Goal: Information Seeking & Learning: Learn about a topic

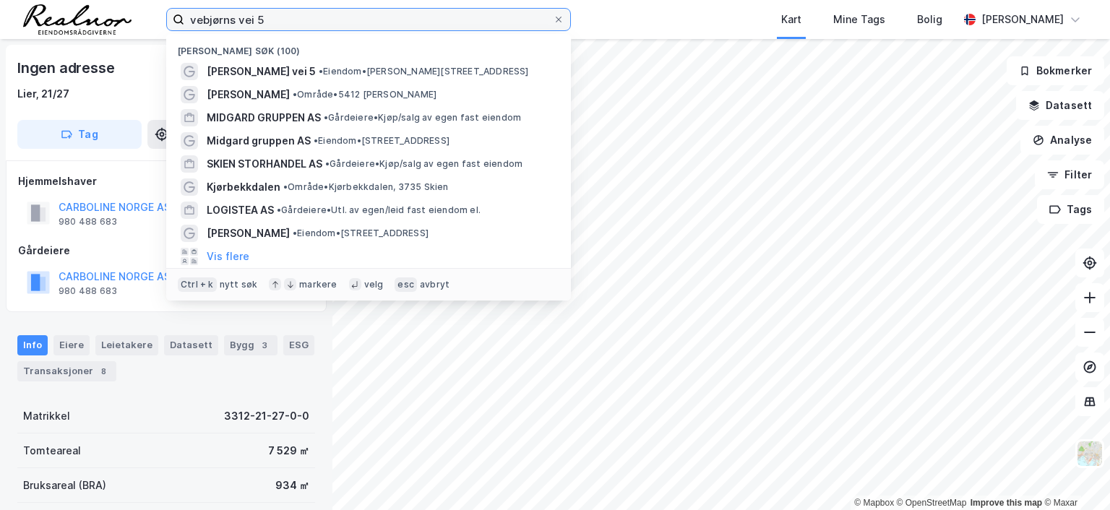
drag, startPoint x: 236, startPoint y: 18, endPoint x: 133, endPoint y: 18, distance: 102.7
click at [133, 18] on div "vebjørns vei 5 Nylige søk (100) Vebjørns vei 5 • Eiendom • [STREET_ADDRESS] • O…" at bounding box center [555, 19] width 1110 height 39
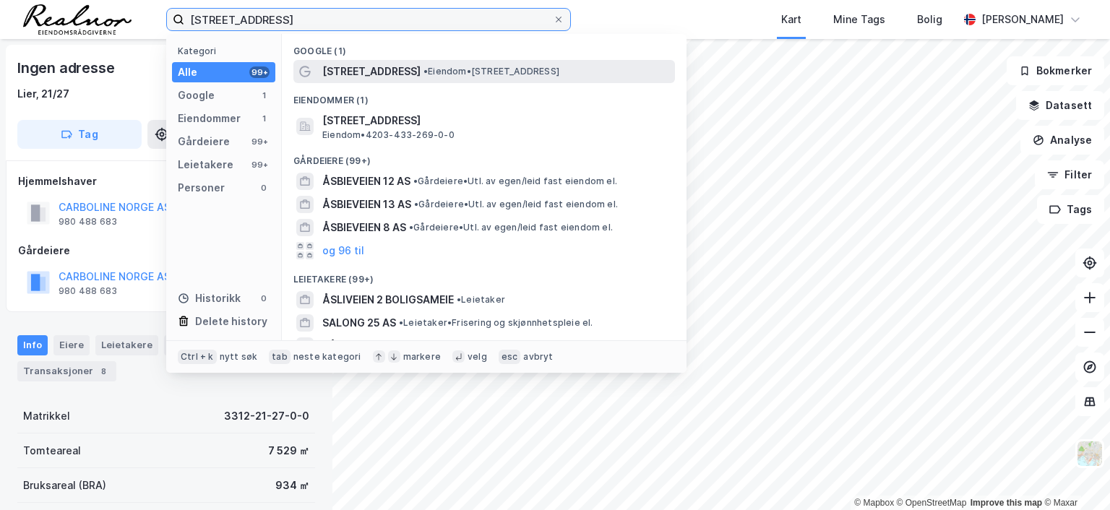
type input "[STREET_ADDRESS]"
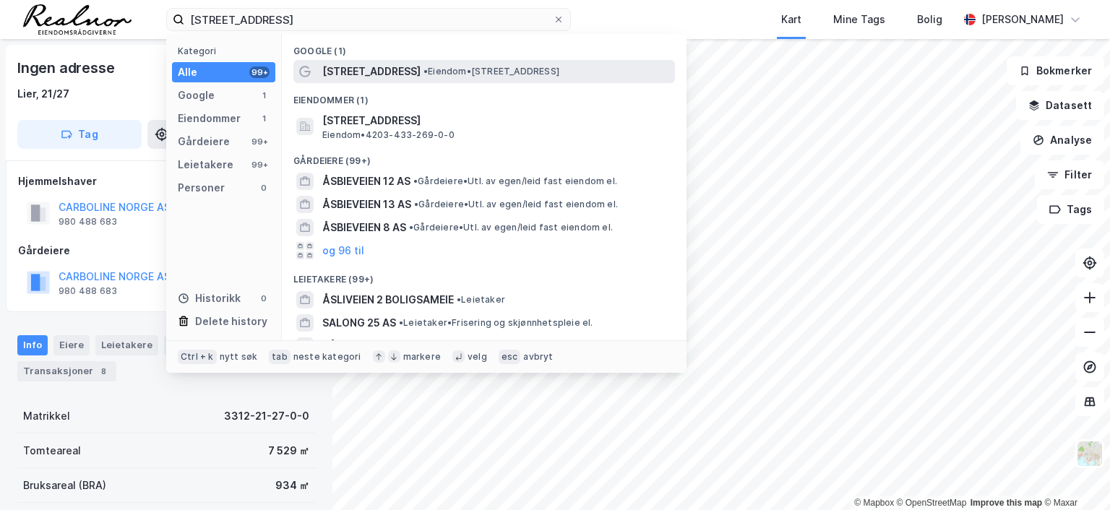
click at [350, 72] on span "[STREET_ADDRESS]" at bounding box center [371, 71] width 98 height 17
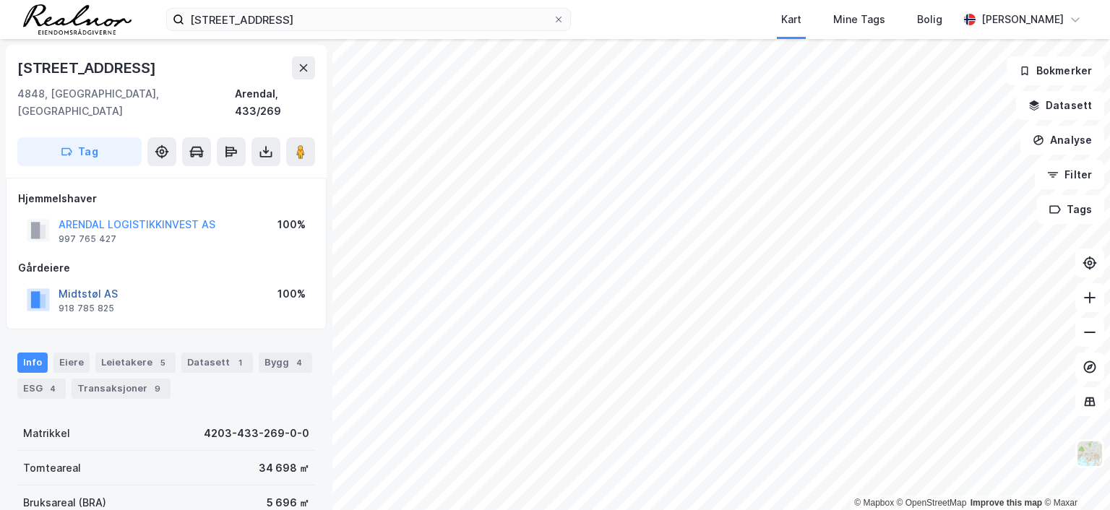
click at [0, 0] on button "Midtstøl AS" at bounding box center [0, 0] width 0 height 0
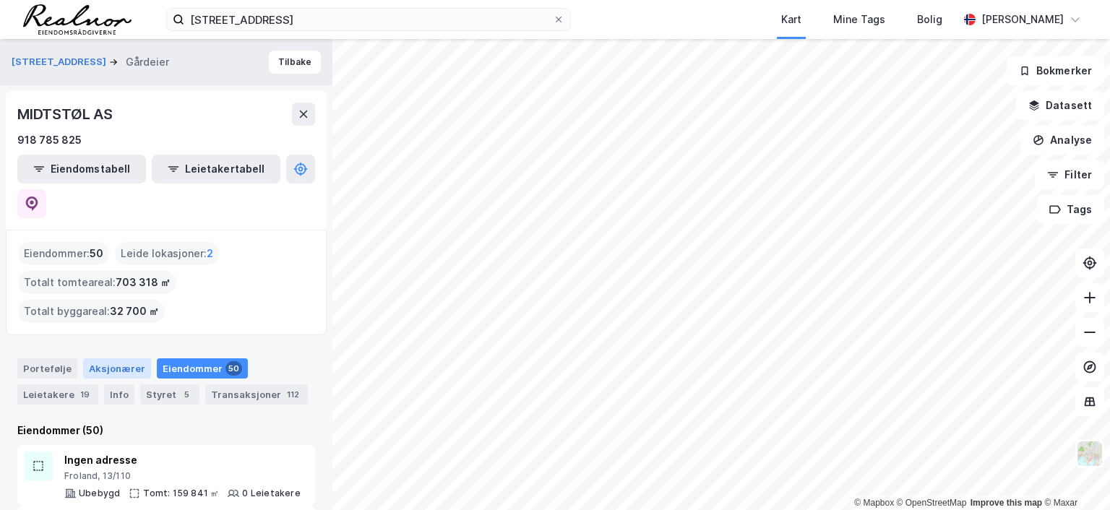
click at [118, 359] on div "Aksjonærer" at bounding box center [117, 369] width 68 height 20
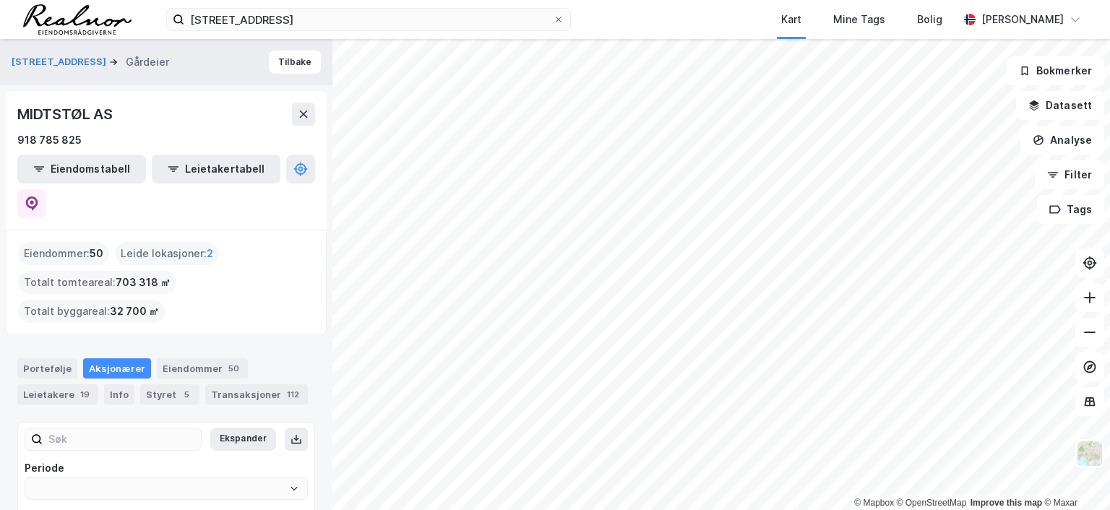
type input "Siste"
click at [280, 58] on button "Tilbake" at bounding box center [295, 62] width 52 height 23
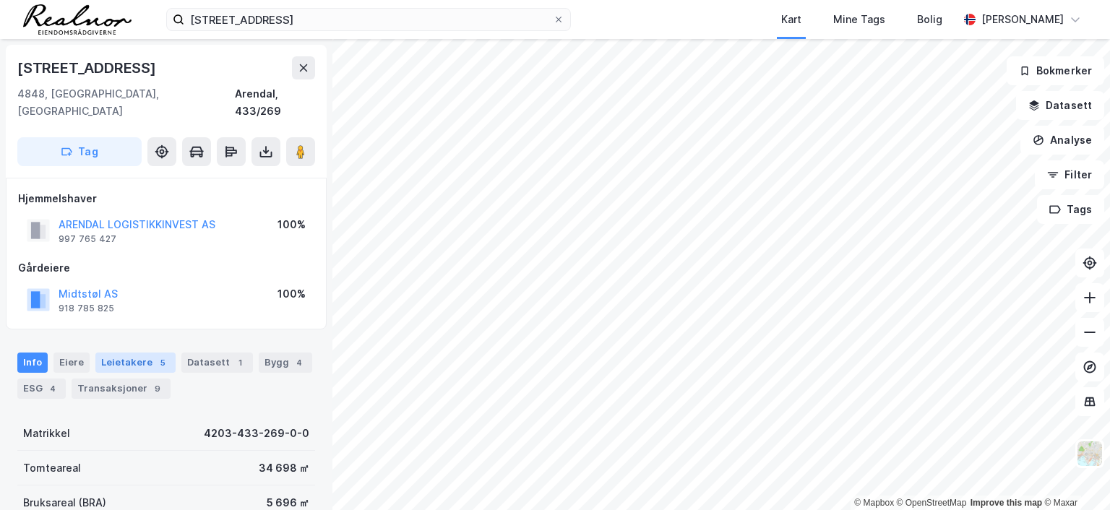
click at [137, 353] on div "Leietakere 5" at bounding box center [135, 363] width 80 height 20
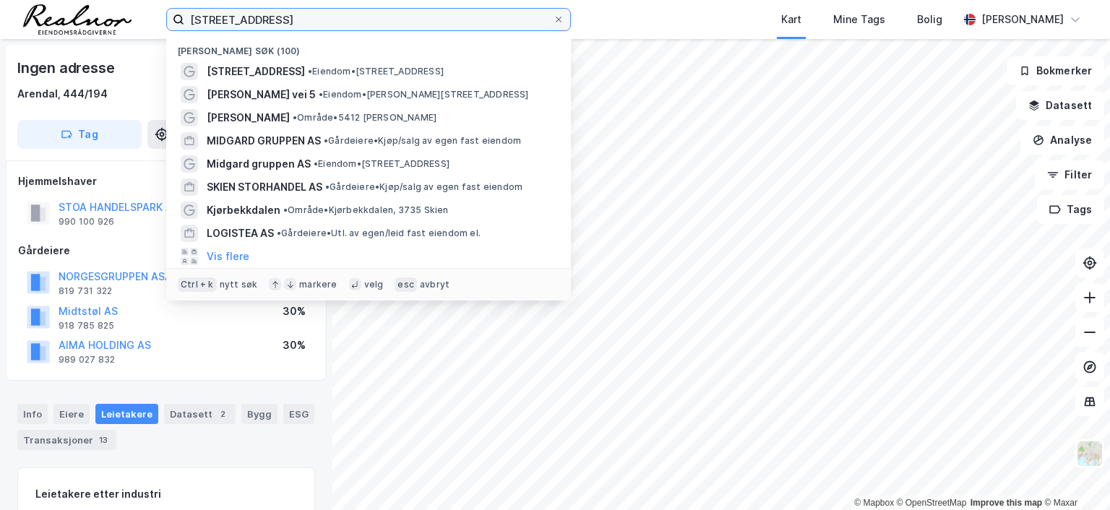
drag, startPoint x: 270, startPoint y: 17, endPoint x: 111, endPoint y: -12, distance: 161.8
click at [111, 0] on html "åsbieveien 25 Nylige søk (100) Åsbieveien 25 • Eiendom • [STREET_ADDRESS][PERSO…" at bounding box center [555, 255] width 1110 height 510
type input "skien storhandel"
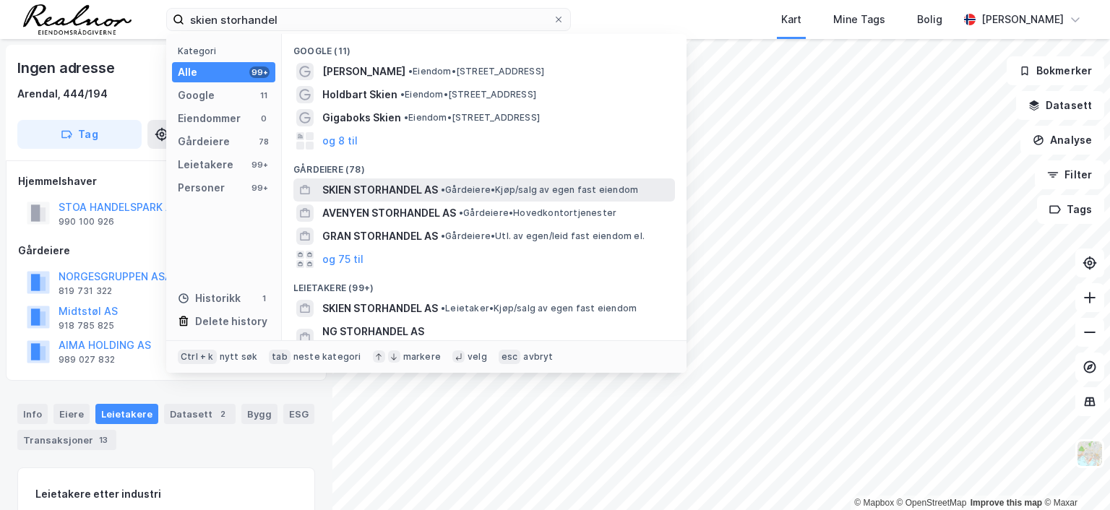
click at [382, 192] on span "SKIEN STORHANDEL AS" at bounding box center [380, 189] width 116 height 17
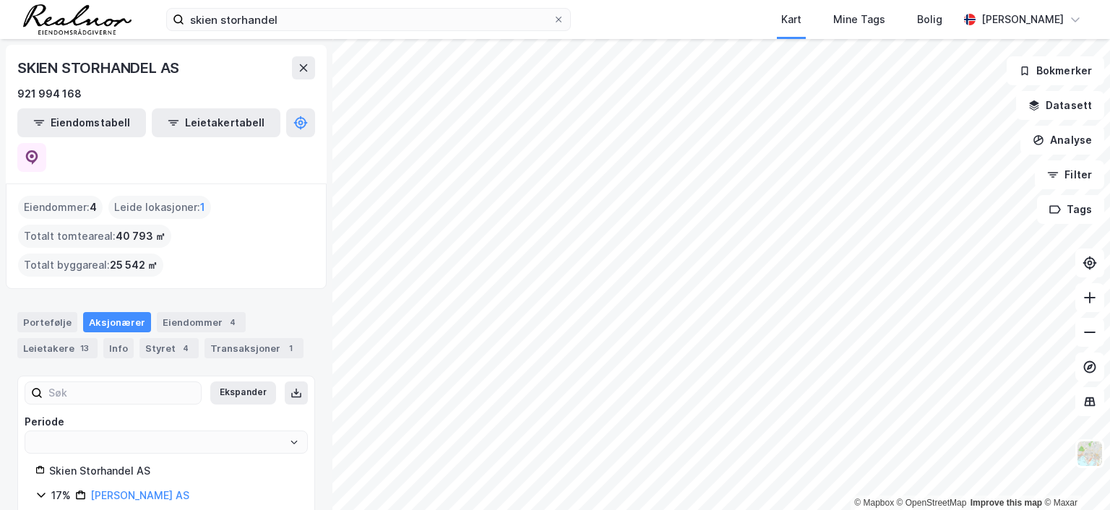
type input "Siste"
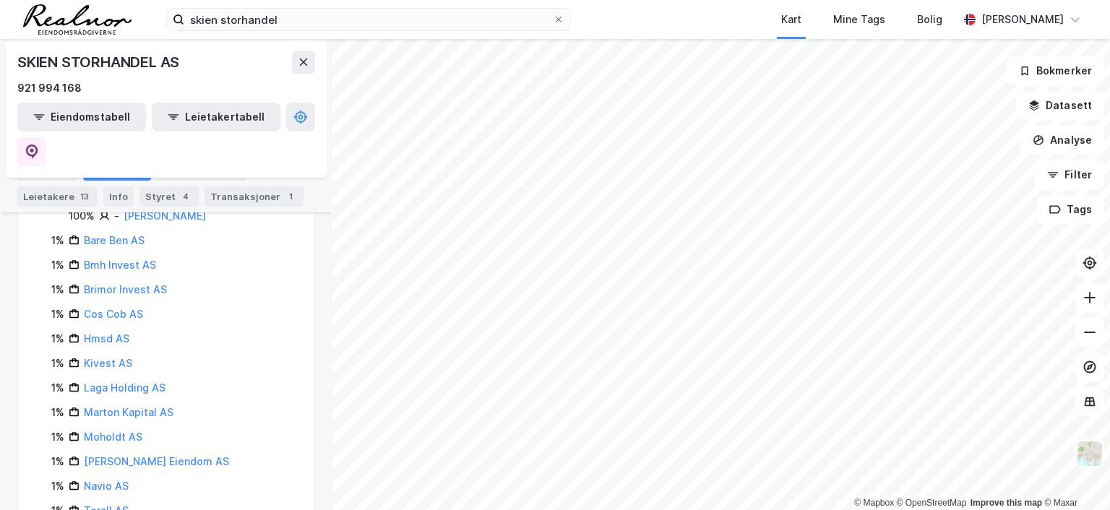
scroll to position [1608, 0]
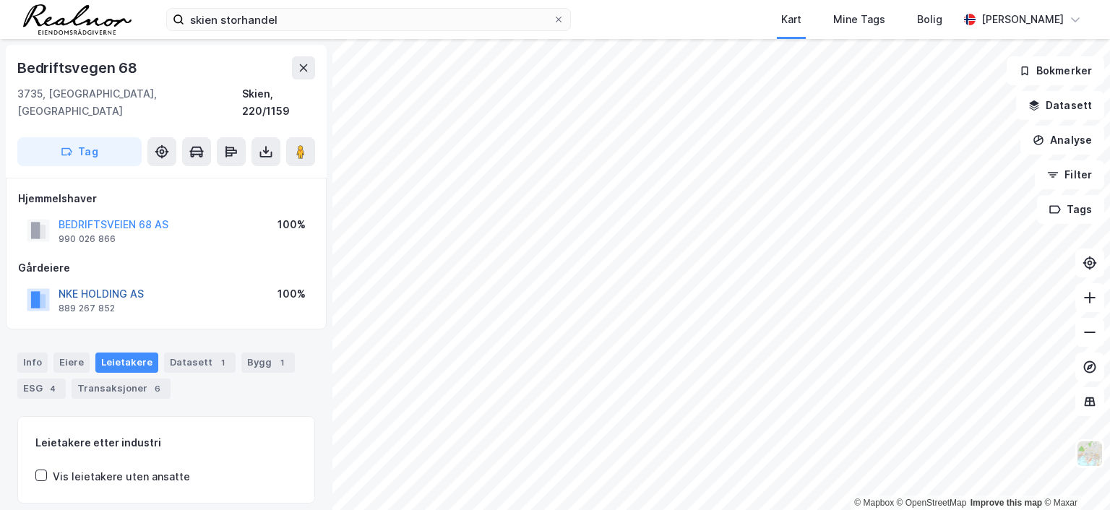
click at [0, 0] on button "NKE HOLDING AS" at bounding box center [0, 0] width 0 height 0
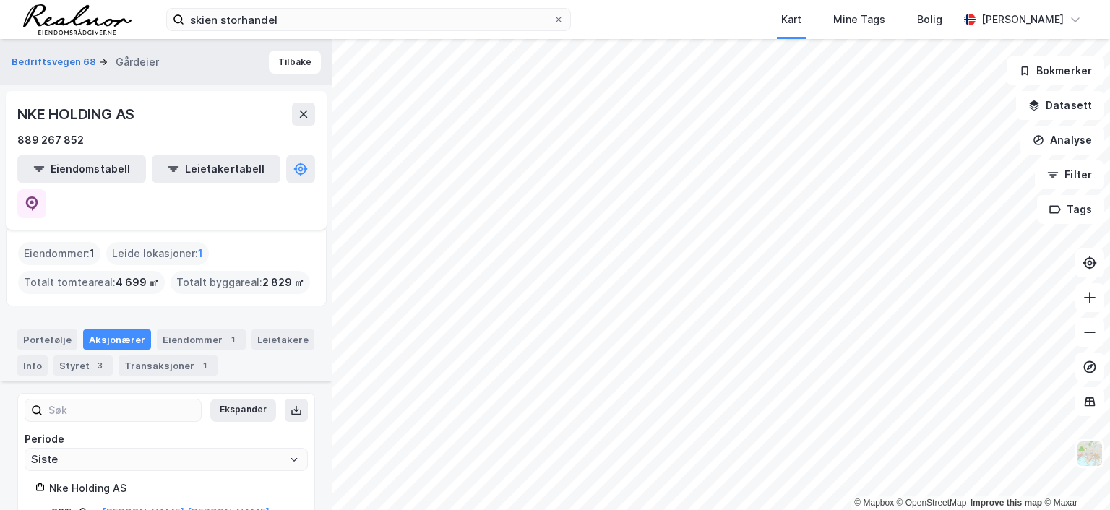
scroll to position [183, 0]
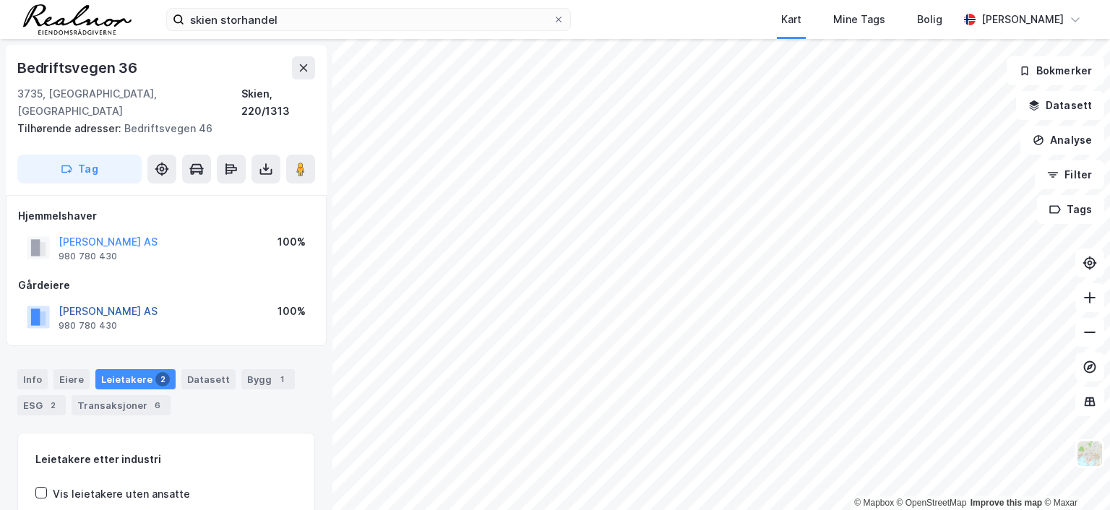
click at [0, 0] on button "[PERSON_NAME] AS" at bounding box center [0, 0] width 0 height 0
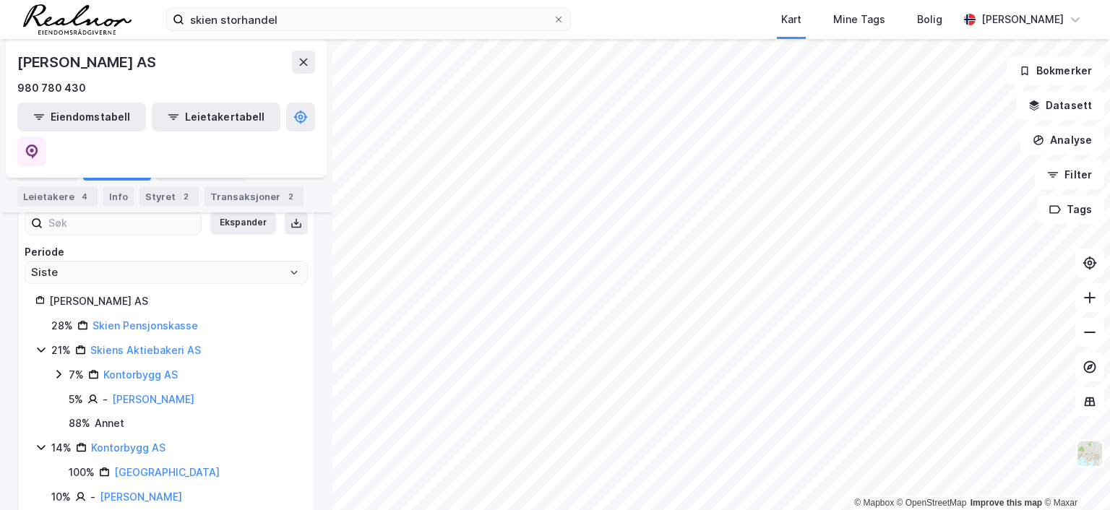
scroll to position [115, 0]
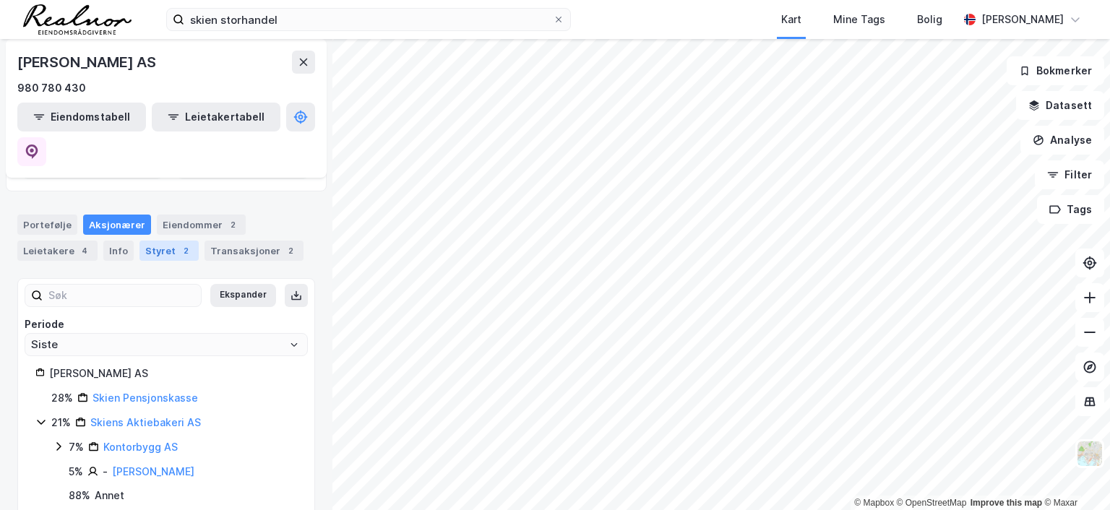
click at [166, 241] on div "Styret 2" at bounding box center [169, 251] width 59 height 20
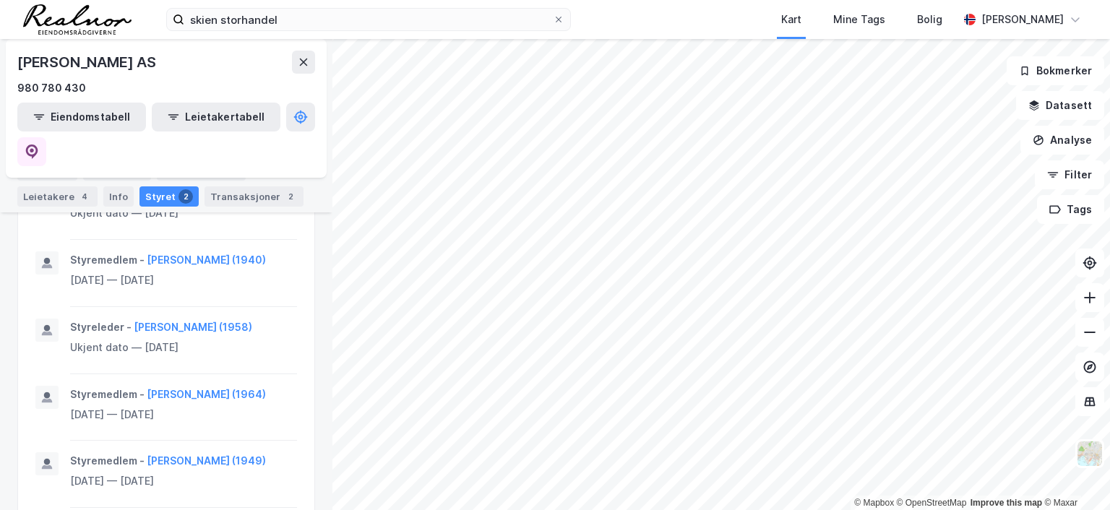
scroll to position [844, 0]
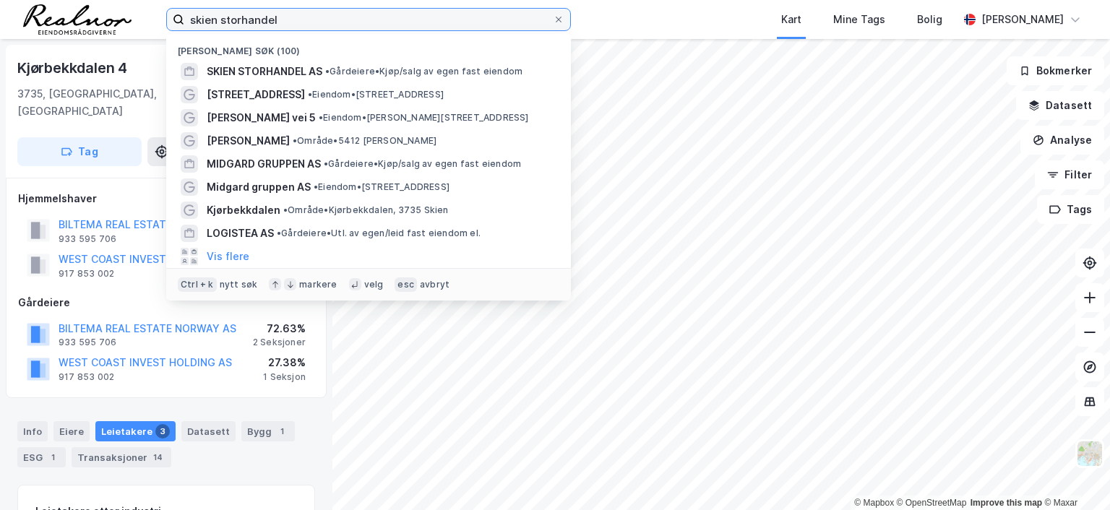
drag, startPoint x: 299, startPoint y: 27, endPoint x: 106, endPoint y: -6, distance: 196.6
click at [106, 0] on html "skien storhandel Nylige søk (100) SKIEN STORHANDEL AS • Gårdeiere • Kjøp/salg a…" at bounding box center [555, 255] width 1110 height 510
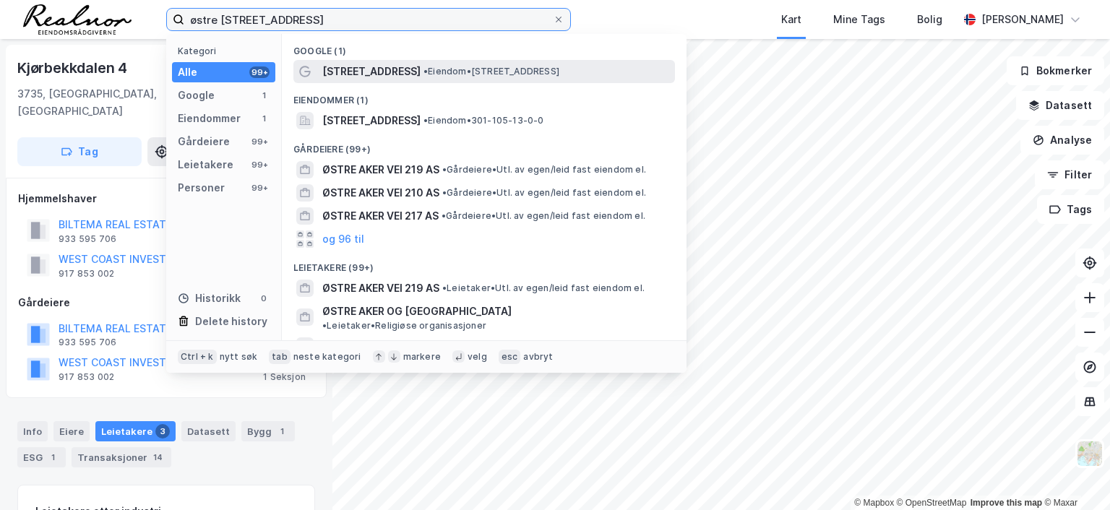
type input "østre [STREET_ADDRESS]"
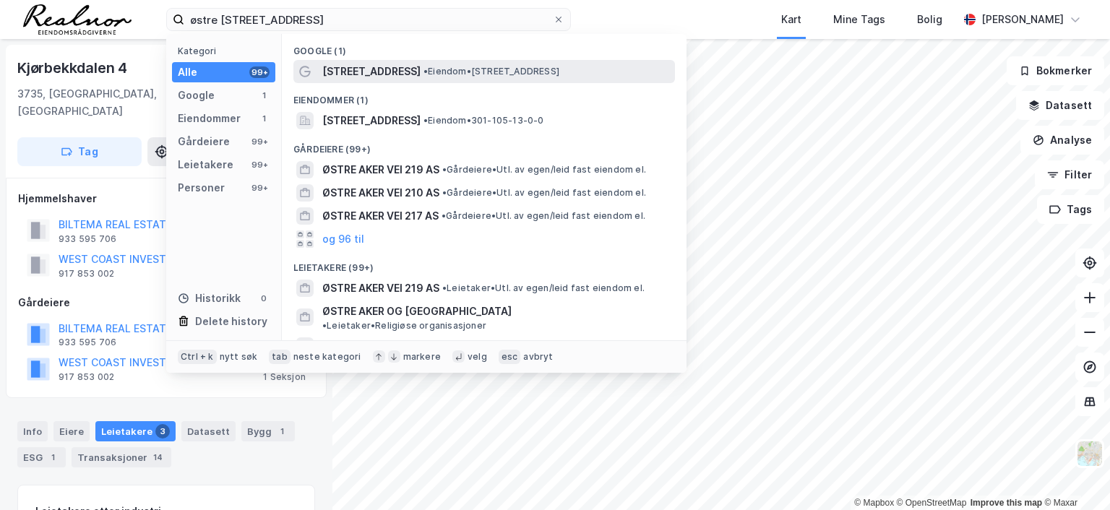
click at [367, 69] on span "[STREET_ADDRESS]" at bounding box center [371, 71] width 98 height 17
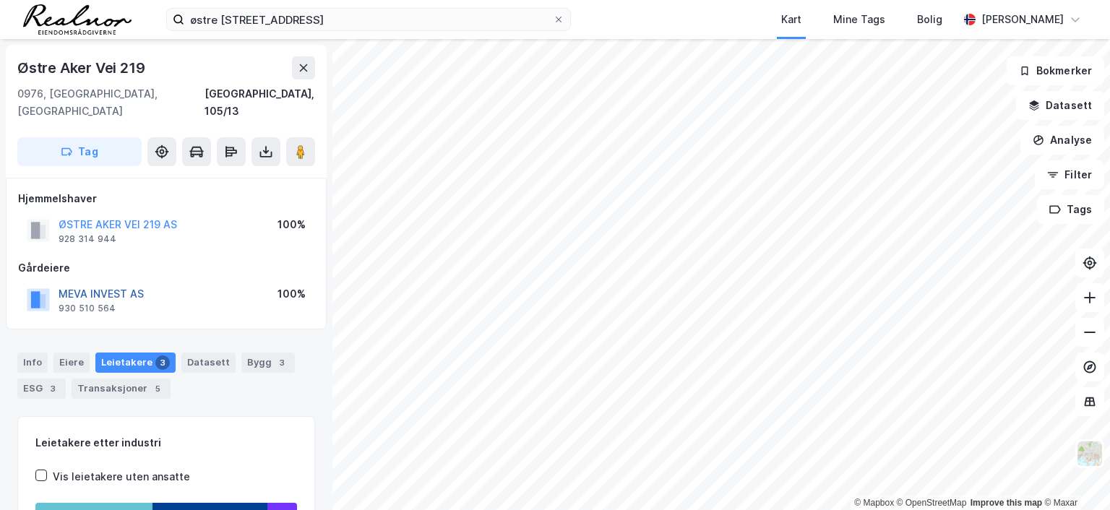
click at [0, 0] on button "MEVA INVEST AS" at bounding box center [0, 0] width 0 height 0
